Goal: Navigation & Orientation: Find specific page/section

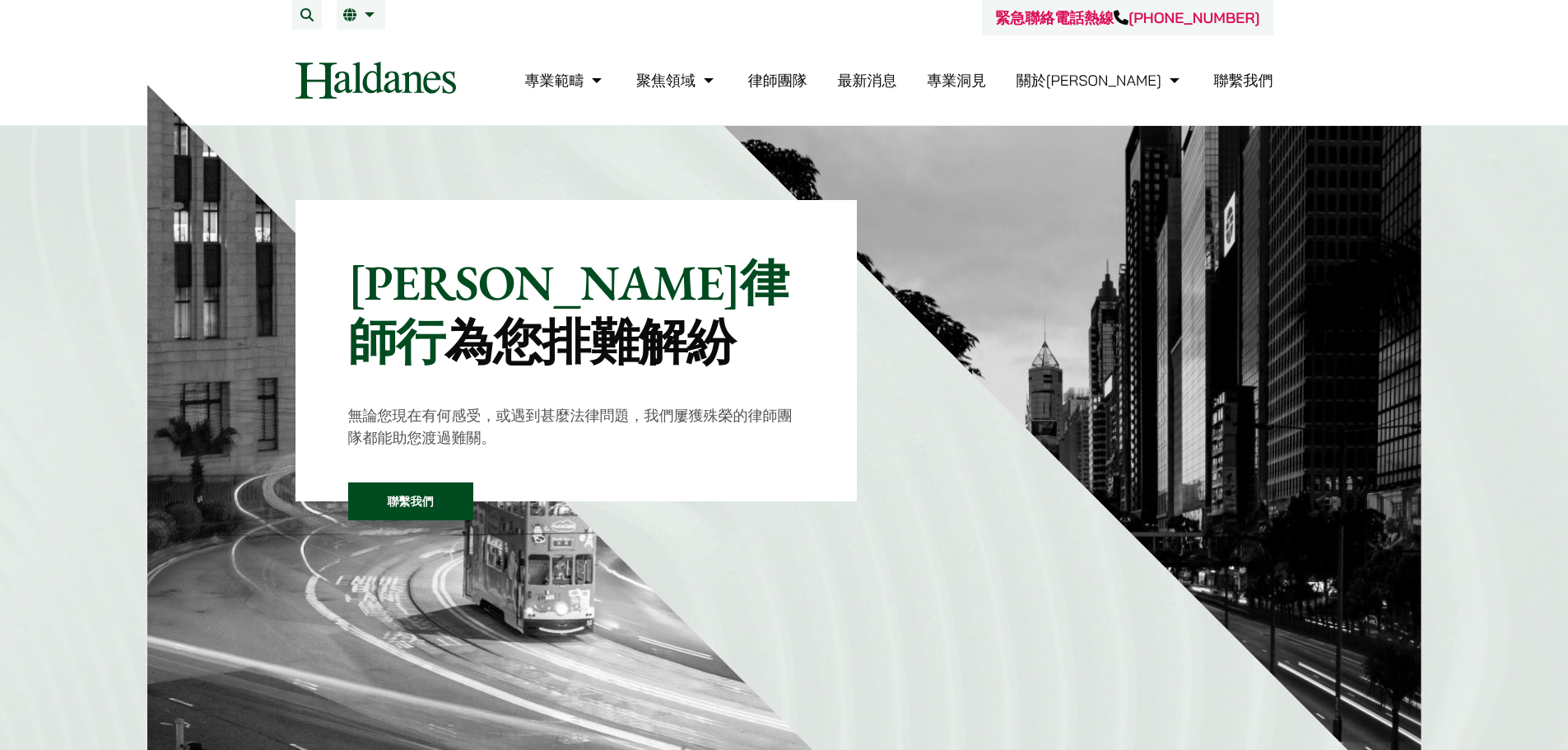
click at [808, 81] on link "律師團隊" at bounding box center [778, 80] width 59 height 19
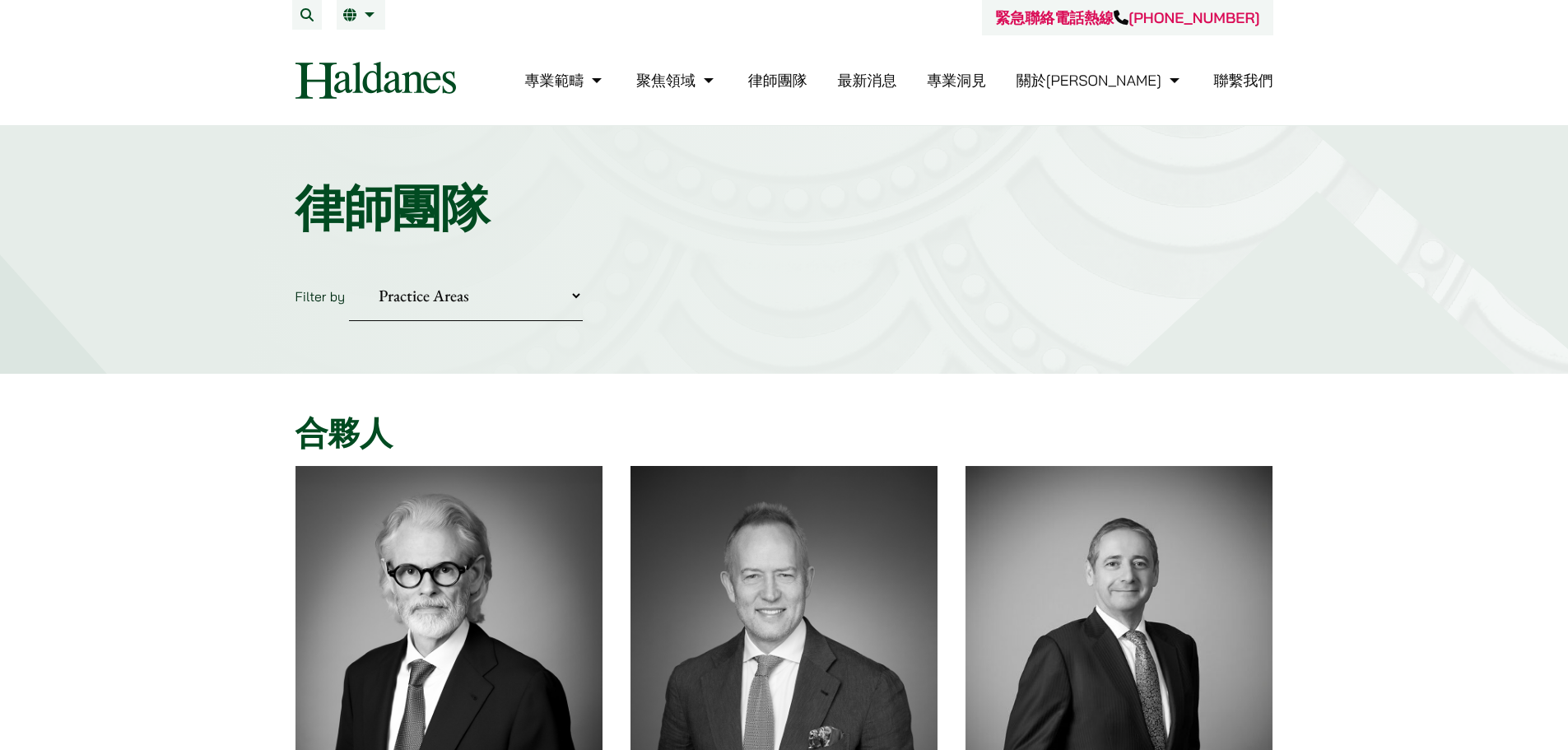
click at [358, 26] on li "繁 EN" at bounding box center [361, 14] width 48 height 29
click at [351, 44] on span "EN" at bounding box center [359, 47] width 17 height 16
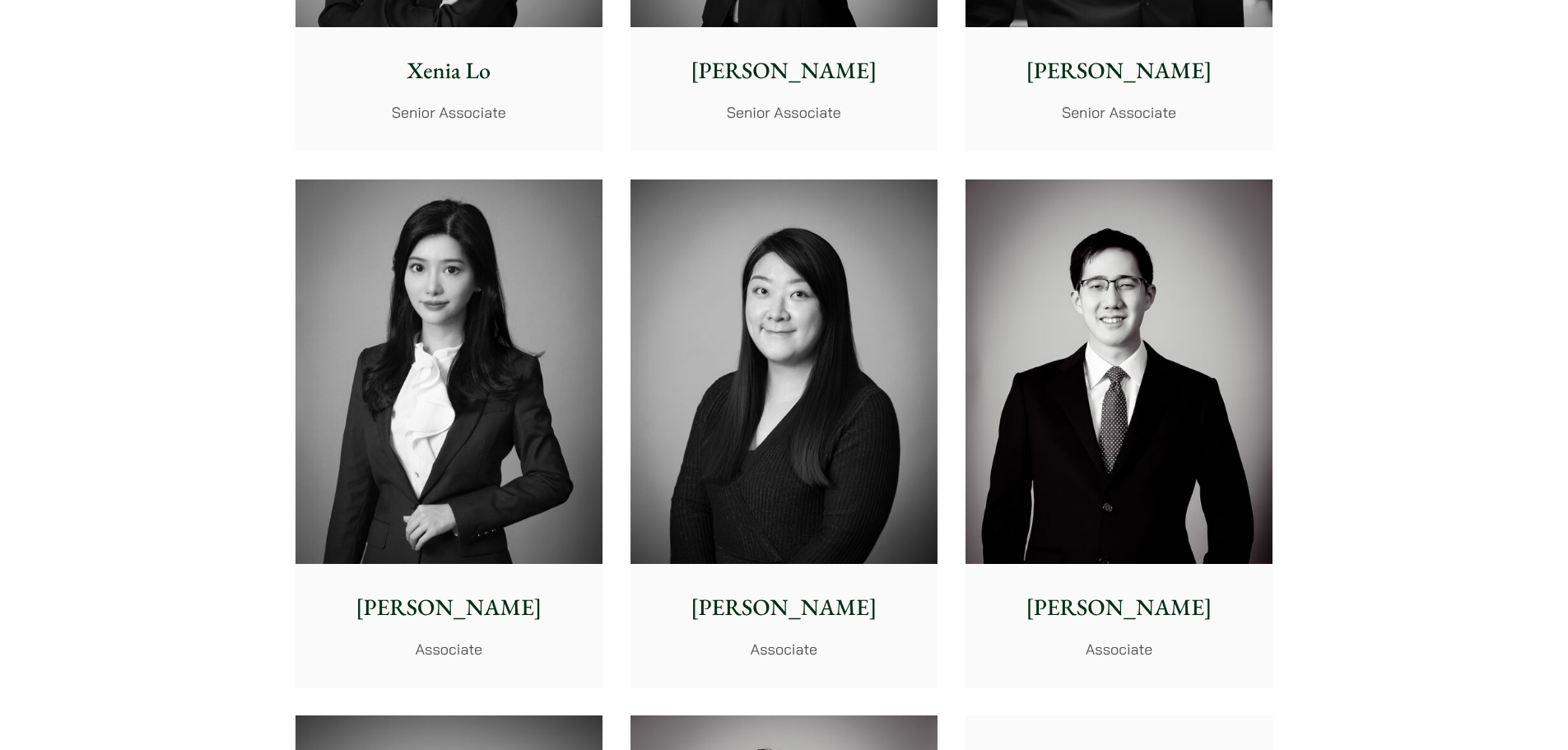
scroll to position [4773, 0]
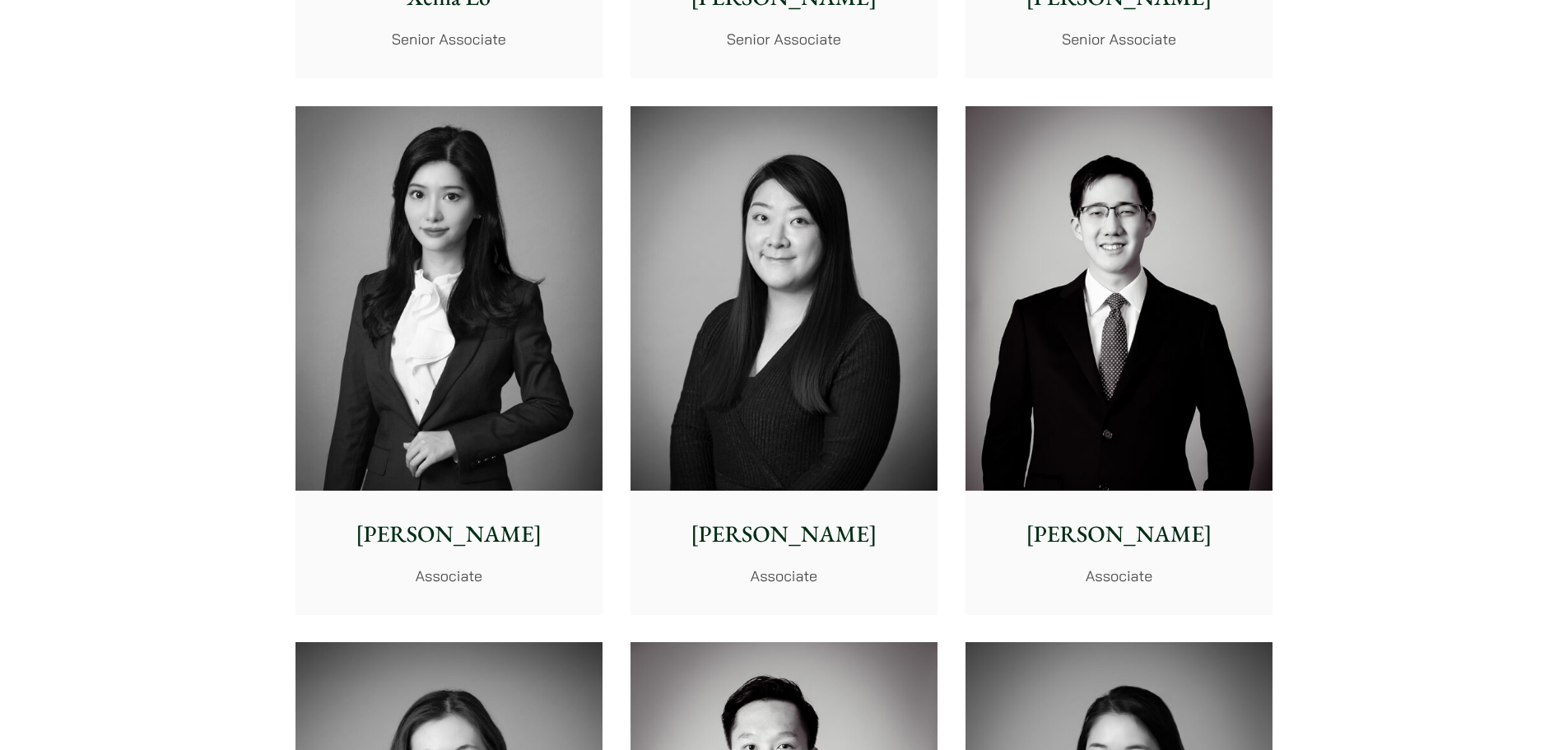
click at [519, 287] on img at bounding box center [448, 298] width 307 height 384
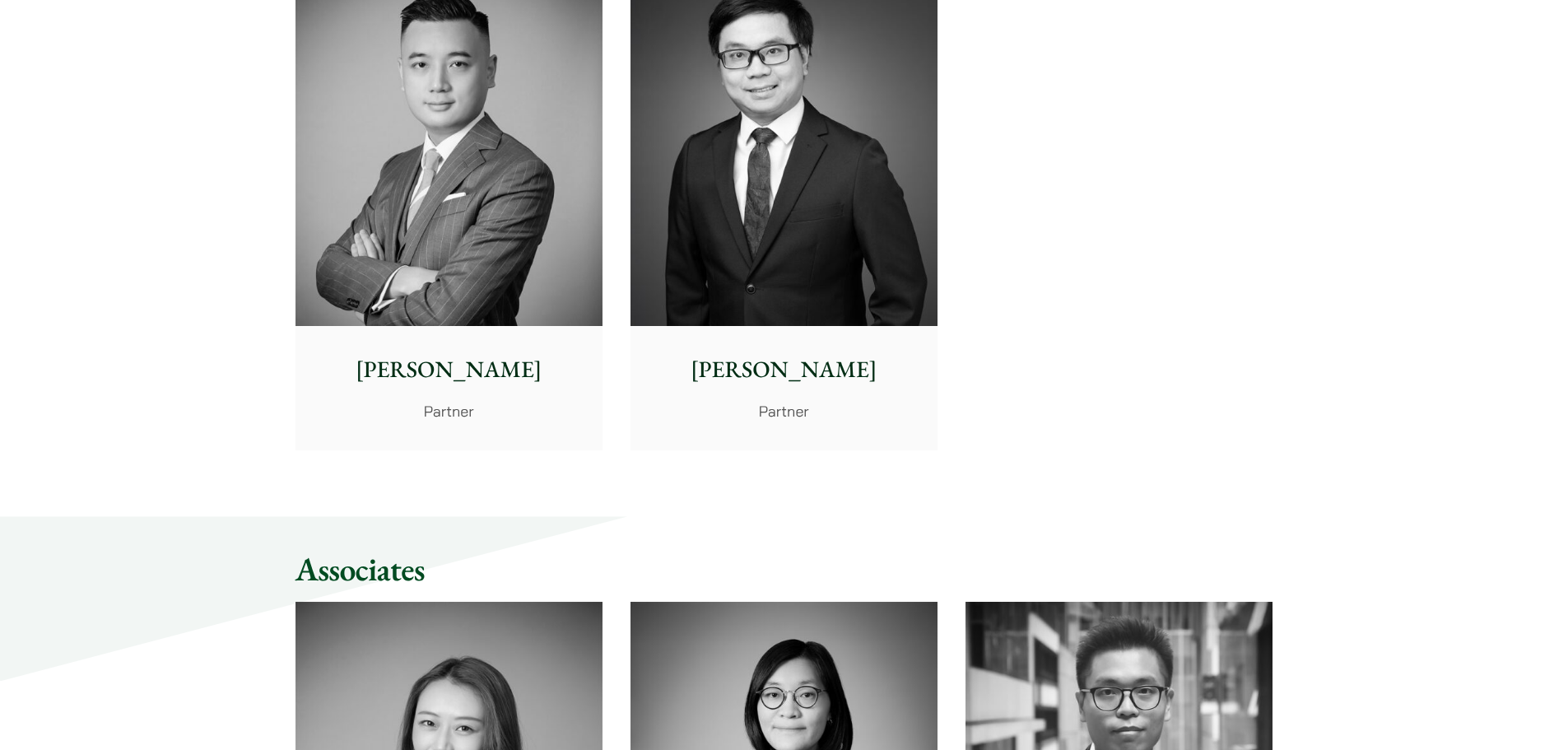
scroll to position [0, 0]
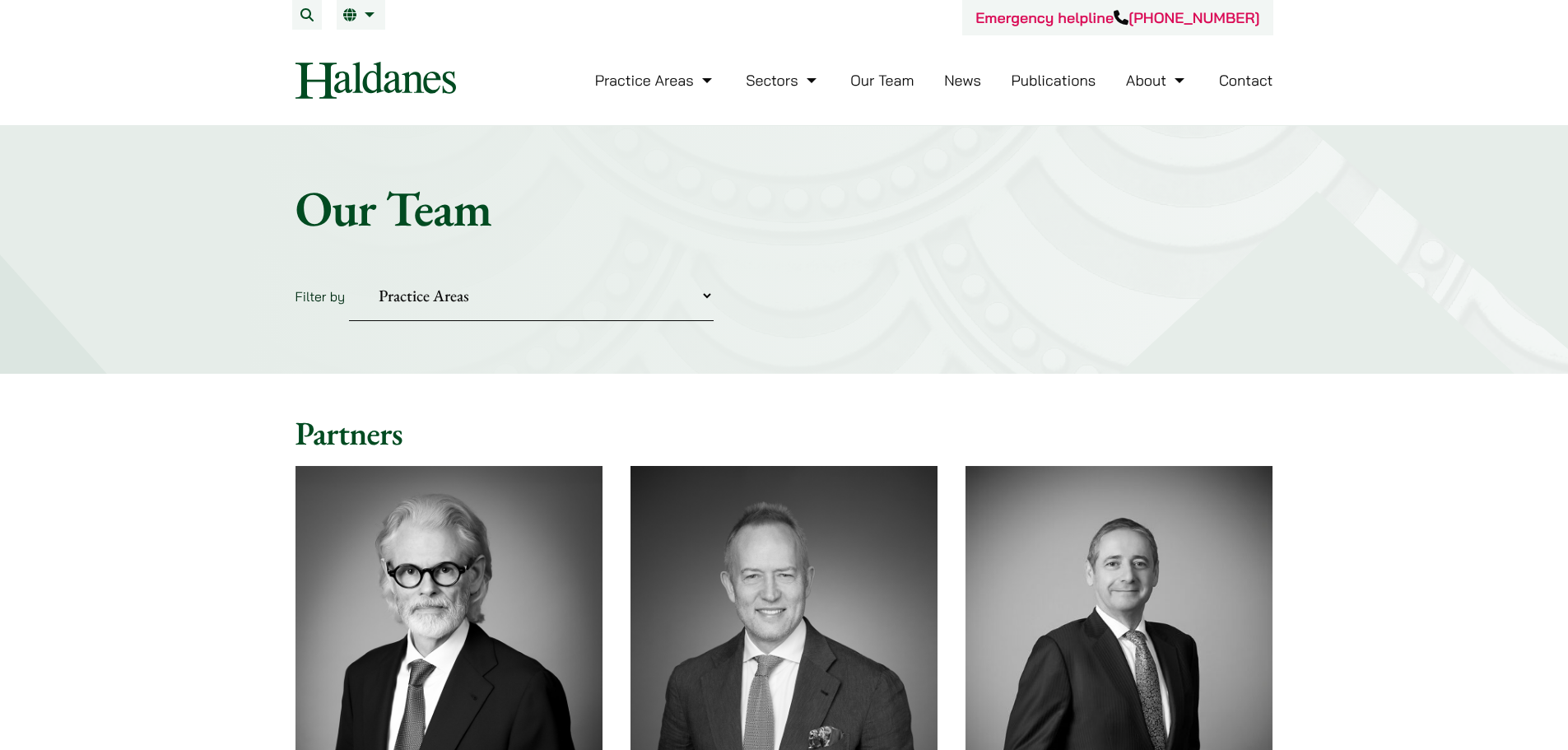
drag, startPoint x: 1400, startPoint y: 222, endPoint x: 1432, endPoint y: 78, distance: 147.5
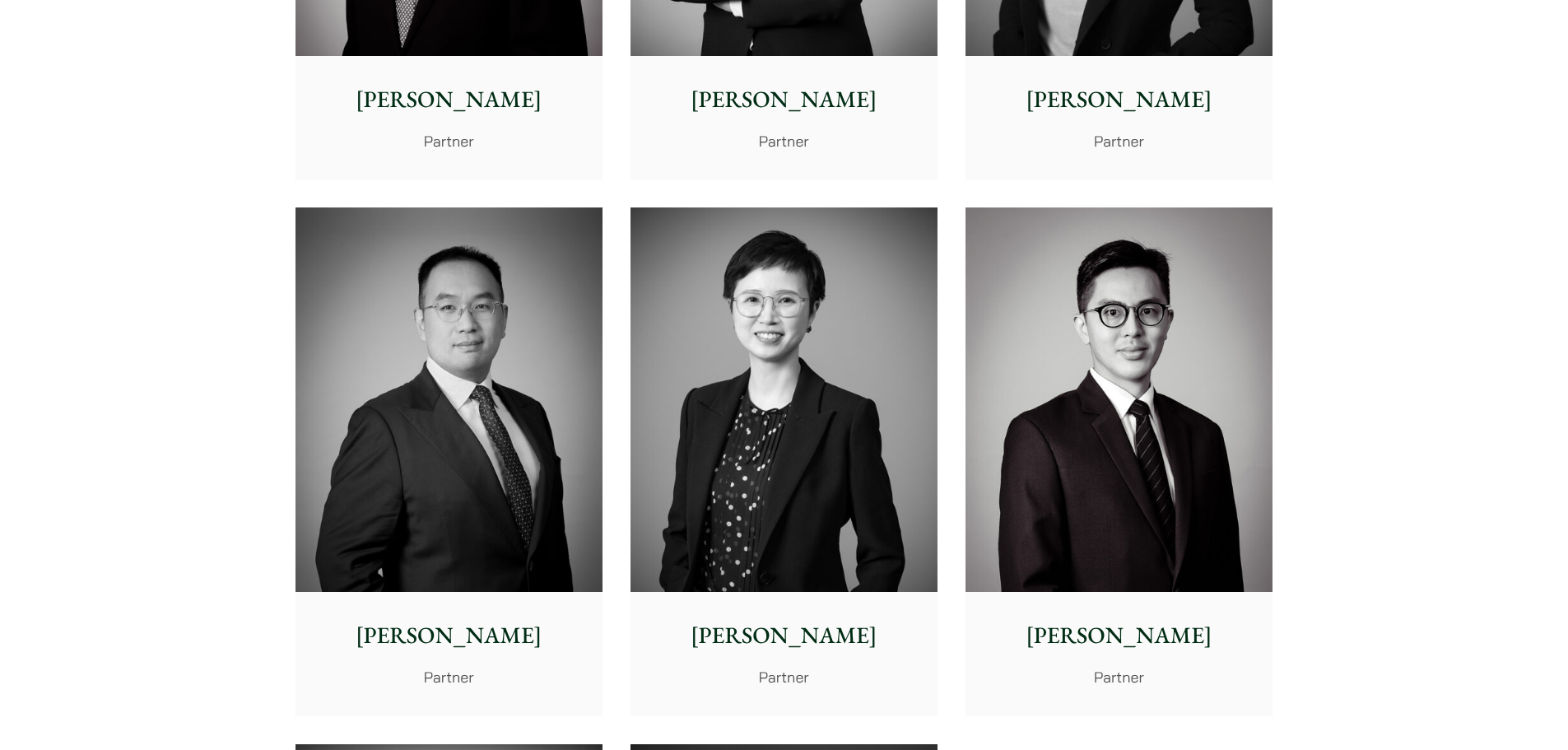
scroll to position [2715, 0]
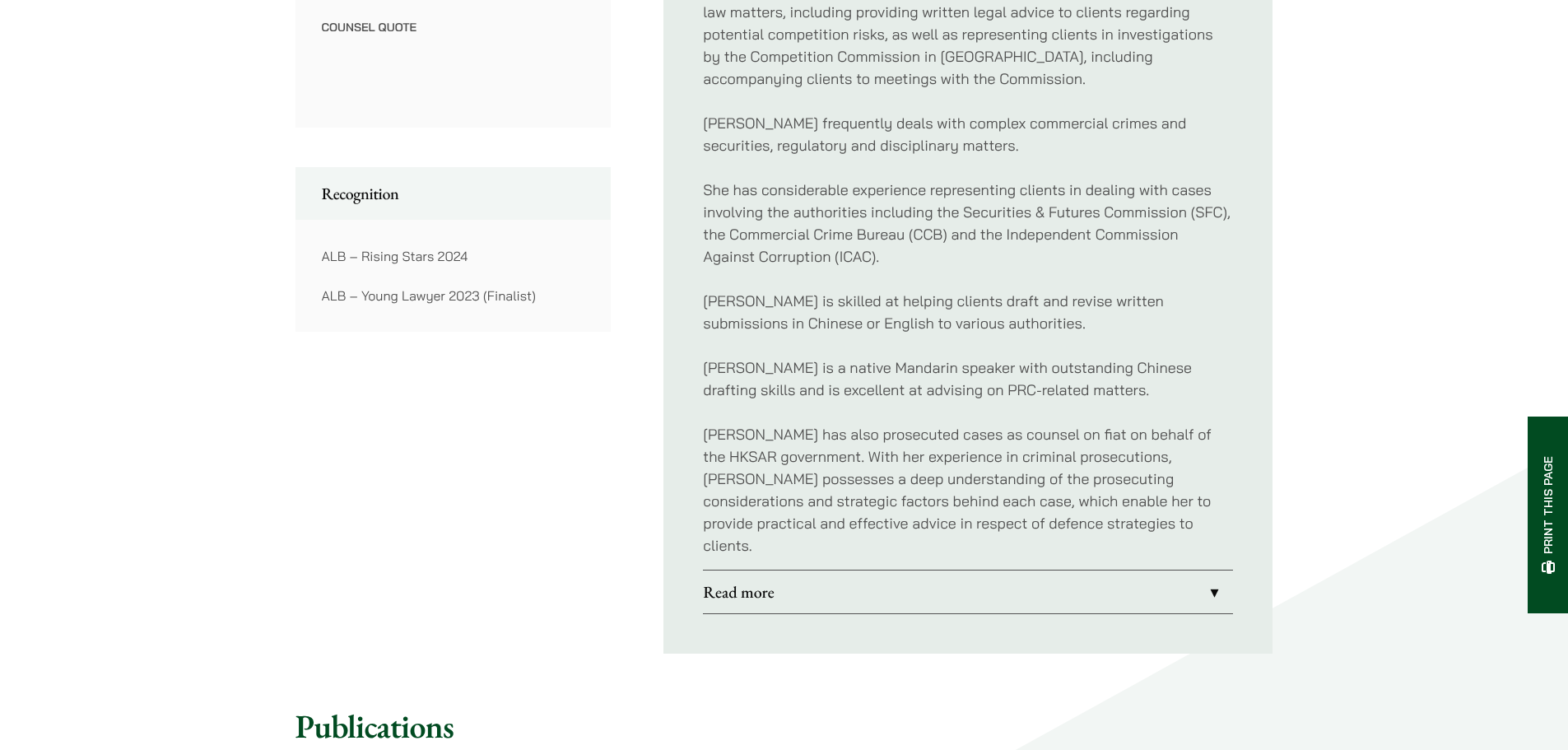
scroll to position [1234, 0]
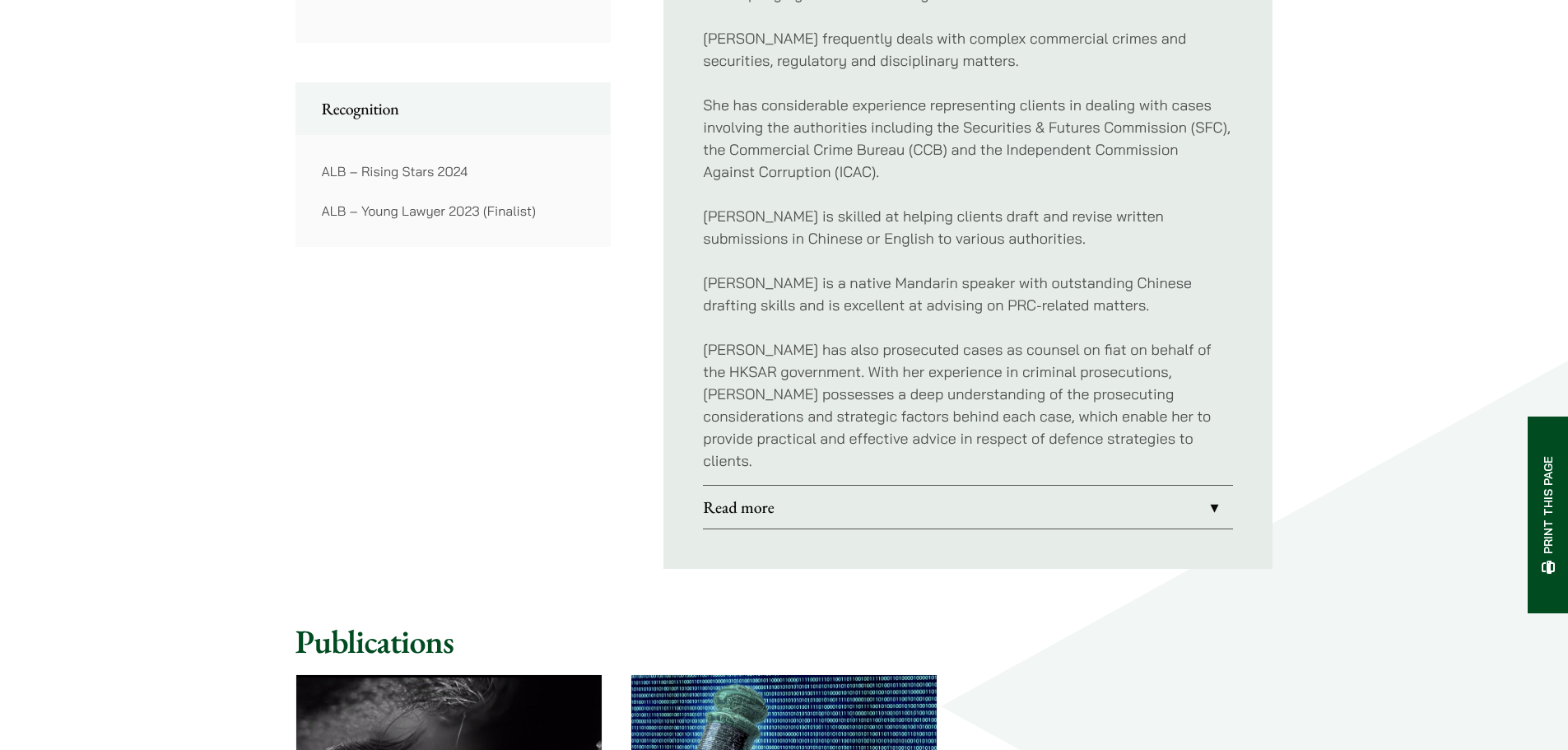
click at [1227, 486] on link "Read more" at bounding box center [969, 507] width 531 height 42
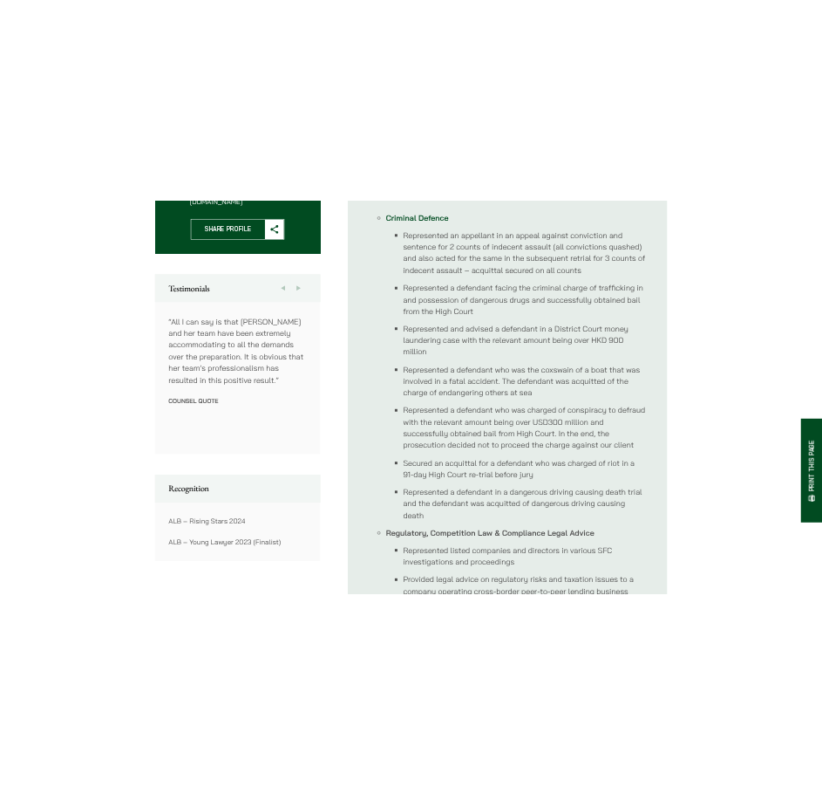
scroll to position [872, 0]
